Goal: Task Accomplishment & Management: Use online tool/utility

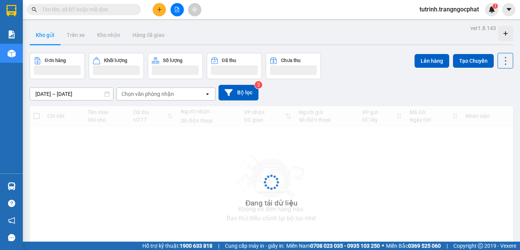
click at [444, 9] on span "tutrinh.trangngocphat" at bounding box center [450, 10] width 72 height 10
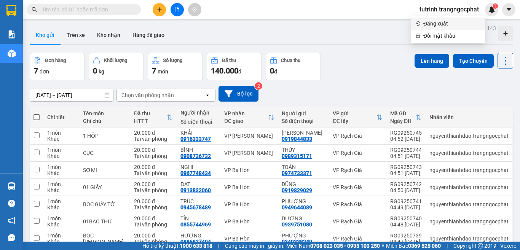
click at [441, 25] on span "Đăng xuất" at bounding box center [452, 23] width 57 height 8
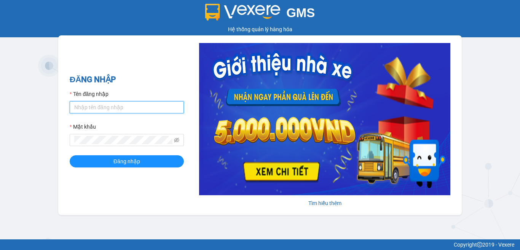
click at [128, 111] on input "Tên đăng nhập" at bounding box center [127, 107] width 114 height 12
type input "bichhang.trangngocphat"
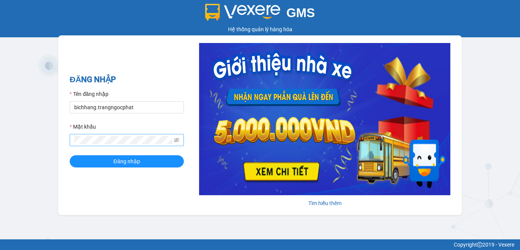
click at [139, 135] on span at bounding box center [127, 140] width 114 height 12
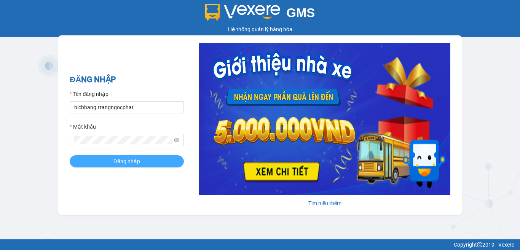
click at [130, 163] on span "Đăng nhập" at bounding box center [126, 161] width 27 height 8
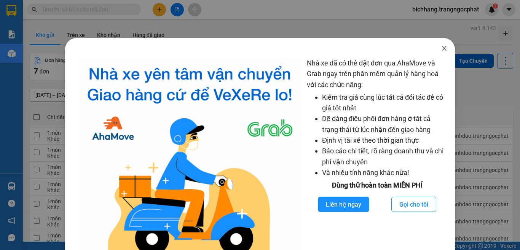
click at [441, 50] on icon "close" at bounding box center [444, 48] width 6 height 6
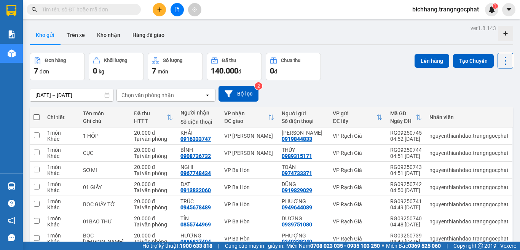
scroll to position [37, 0]
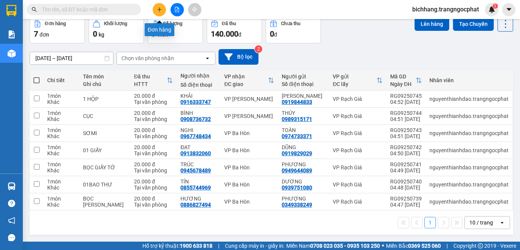
click at [160, 8] on icon "plus" at bounding box center [159, 9] width 0 height 4
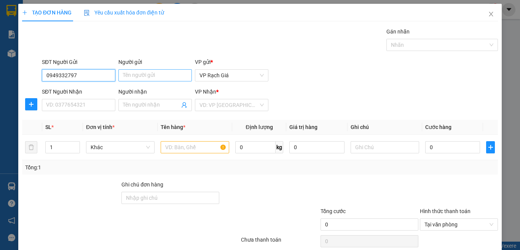
type input "0949332797"
click at [130, 77] on input "Người gửi" at bounding box center [155, 75] width 74 height 12
type input "h"
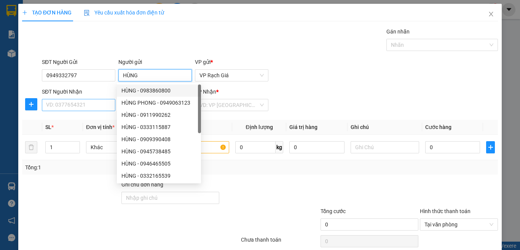
type input "HÙNG"
click at [92, 100] on input "SĐT Người Nhận" at bounding box center [79, 105] width 74 height 12
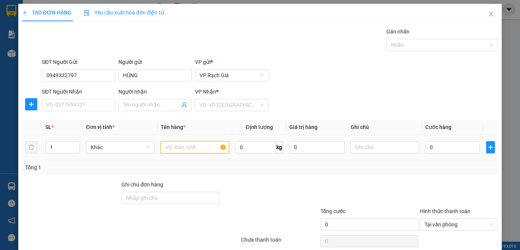
click at [203, 149] on input "text" at bounding box center [195, 147] width 69 height 12
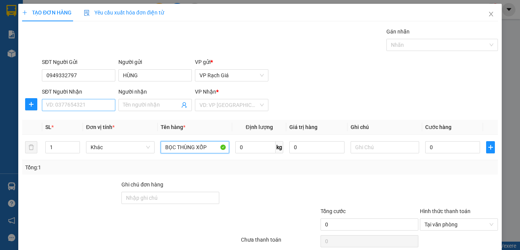
type input "BỌC THÙNG XỐP"
drag, startPoint x: 91, startPoint y: 107, endPoint x: 84, endPoint y: 109, distance: 6.7
click at [90, 107] on input "SĐT Người Nhận" at bounding box center [79, 105] width 74 height 12
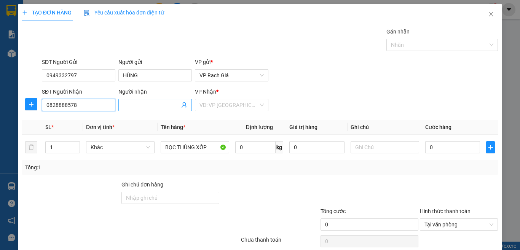
type input "0828888578"
click at [135, 107] on input "Người nhận" at bounding box center [151, 105] width 57 height 8
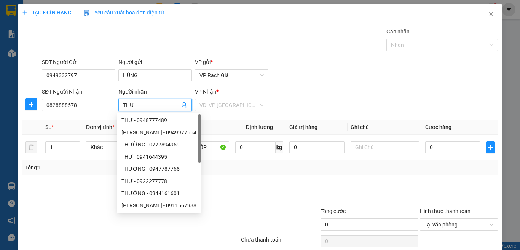
type input "THƯ"
click at [233, 99] on div "[PERSON_NAME] * VD: VP [GEOGRAPHIC_DATA]" at bounding box center [232, 101] width 74 height 27
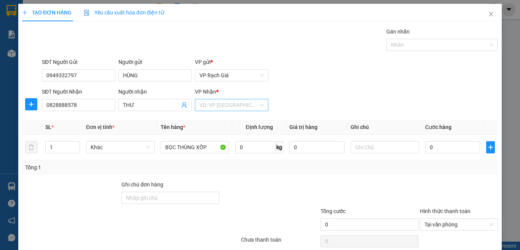
click at [235, 107] on input "search" at bounding box center [229, 104] width 59 height 11
click at [221, 147] on div "VP [PERSON_NAME]" at bounding box center [228, 145] width 63 height 8
click at [456, 148] on input "0" at bounding box center [452, 147] width 55 height 12
type input "2"
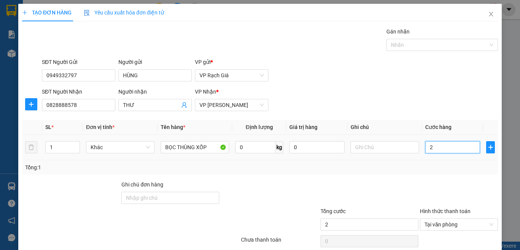
type input "20"
type input "200"
type input "2.000"
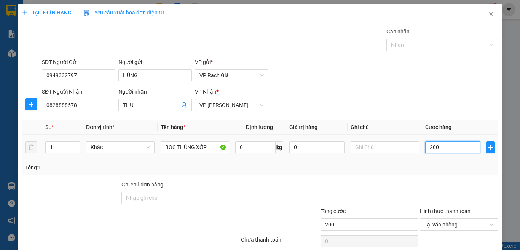
type input "2.000"
type input "20.000"
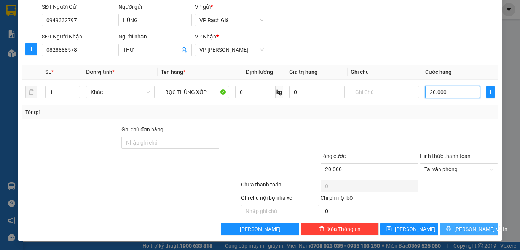
type input "20.000"
click at [464, 229] on span "[PERSON_NAME] và In" at bounding box center [480, 229] width 53 height 8
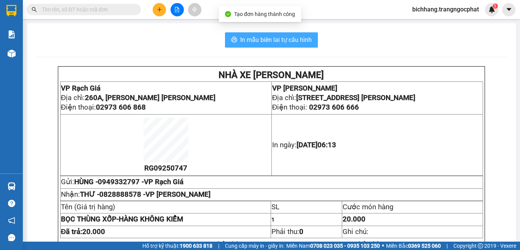
click at [294, 42] on span "In mẫu biên lai tự cấu hình" at bounding box center [276, 40] width 72 height 10
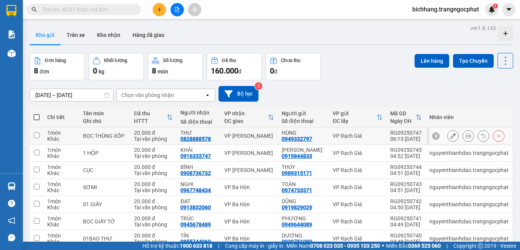
click at [35, 137] on input "checkbox" at bounding box center [37, 136] width 6 height 6
checkbox input "true"
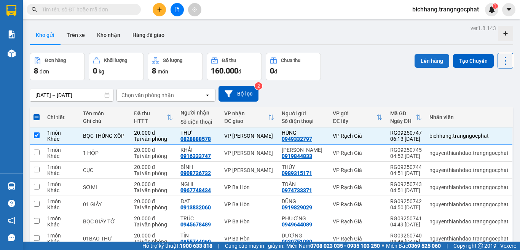
click at [418, 59] on button "Lên hàng" at bounding box center [432, 61] width 35 height 14
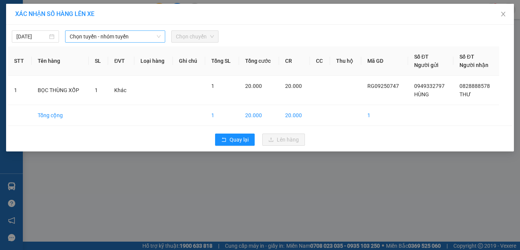
click at [141, 39] on span "Chọn tuyến - nhóm tuyến" at bounding box center [115, 36] width 91 height 11
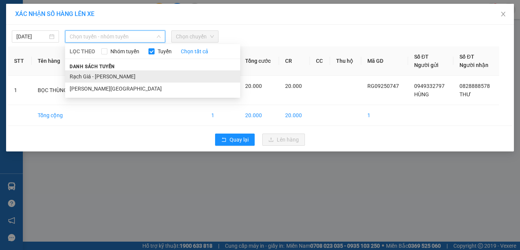
click at [91, 78] on li "Rạch Giá - [PERSON_NAME]" at bounding box center [152, 76] width 175 height 12
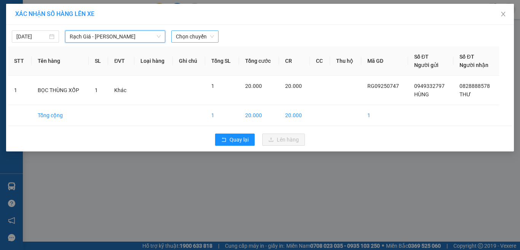
click at [194, 38] on span "Chọn chuyến" at bounding box center [195, 36] width 38 height 11
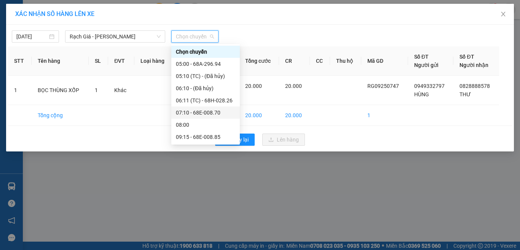
click at [192, 113] on div "07:10 - 68E-008.70" at bounding box center [205, 113] width 59 height 8
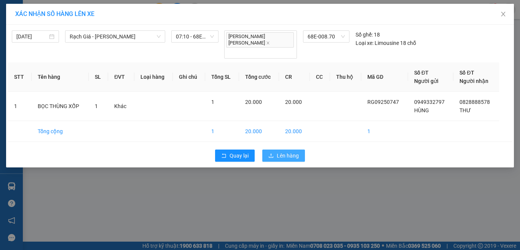
click at [274, 150] on button "Lên hàng" at bounding box center [283, 156] width 43 height 12
